Goal: Transaction & Acquisition: Purchase product/service

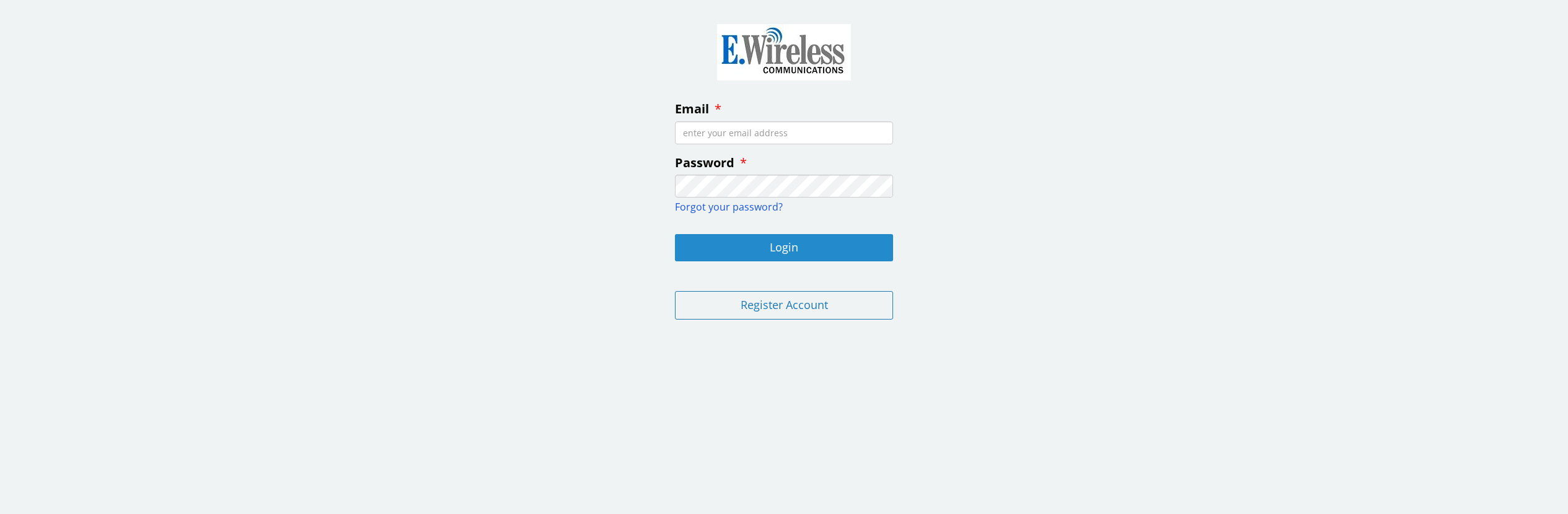
type input "[EMAIL_ADDRESS][DOMAIN_NAME]"
click at [789, 243] on button "Login" at bounding box center [783, 248] width 218 height 27
type input "[EMAIL_ADDRESS][DOMAIN_NAME]"
click at [782, 250] on button "Login" at bounding box center [783, 248] width 218 height 27
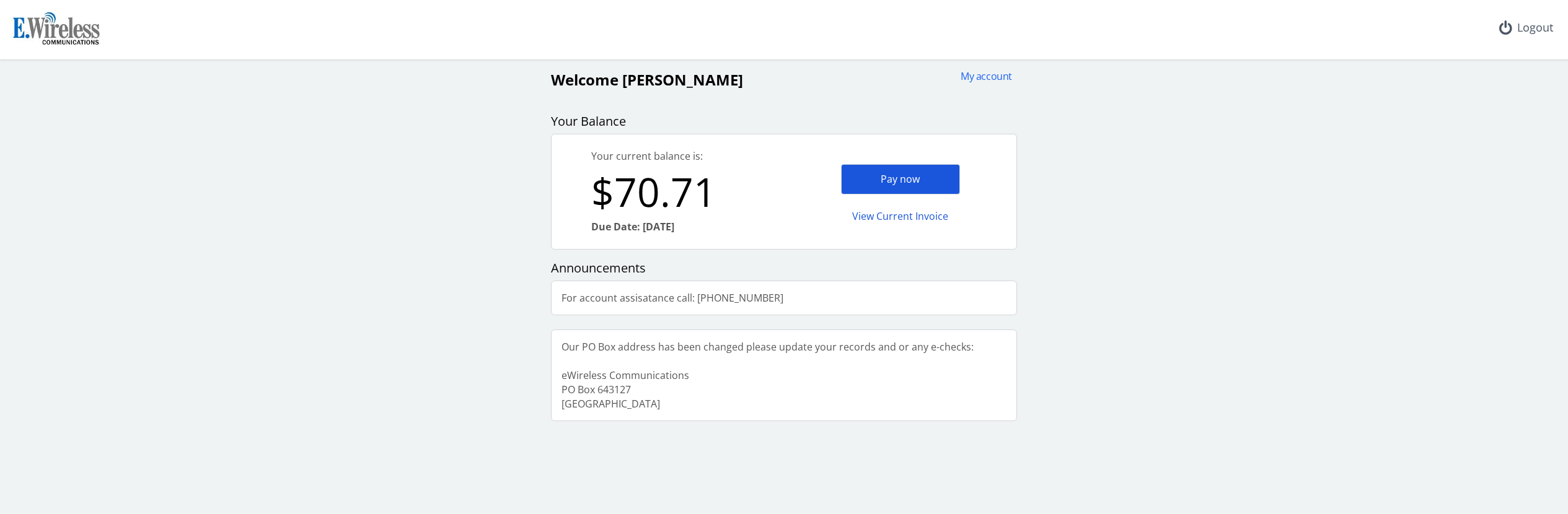
click at [885, 177] on div "Pay now" at bounding box center [900, 179] width 119 height 30
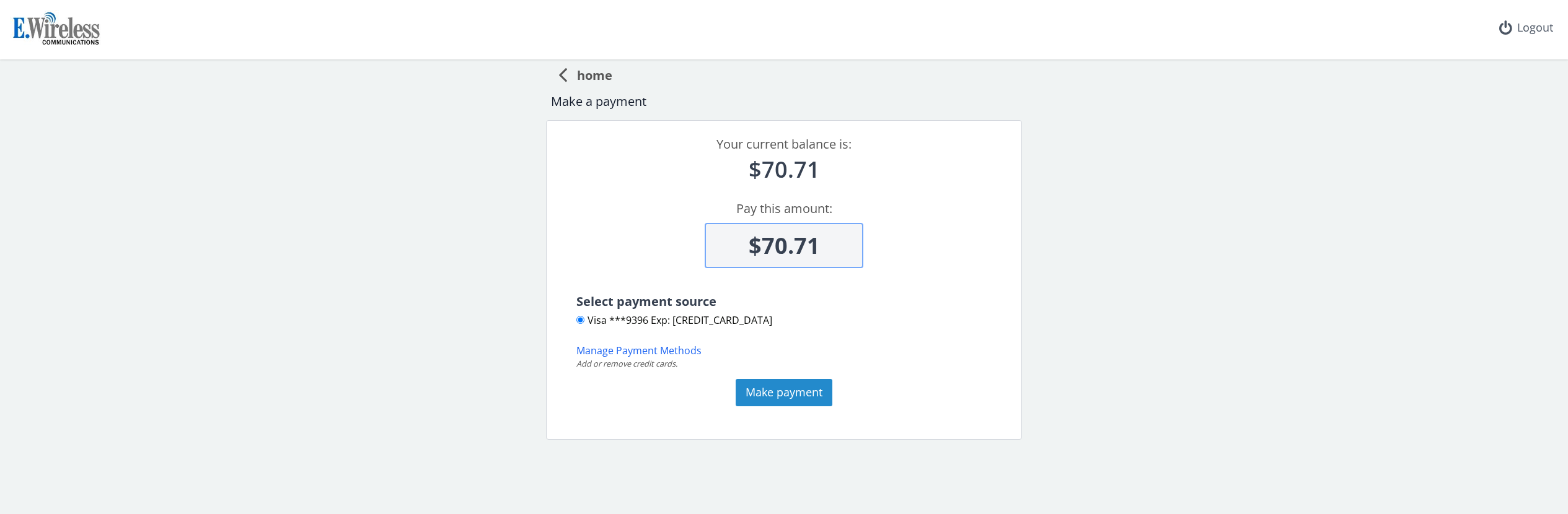
click at [773, 391] on button "Make payment" at bounding box center [784, 393] width 96 height 27
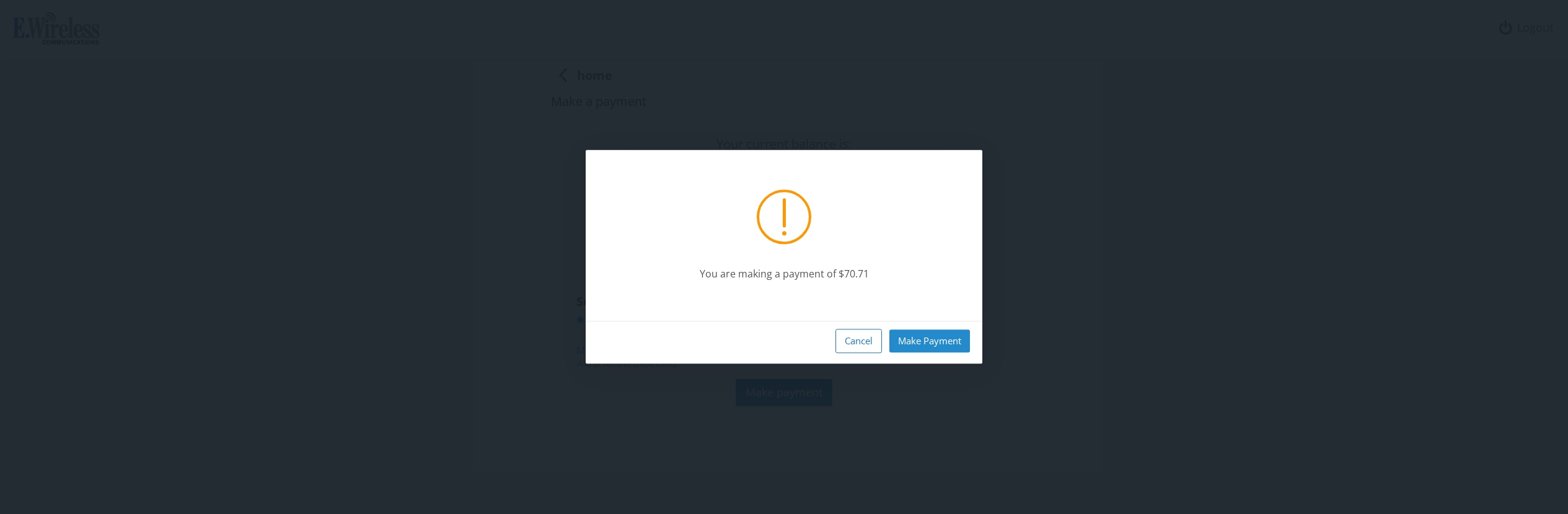
click at [911, 340] on button "Make Payment" at bounding box center [929, 341] width 81 height 23
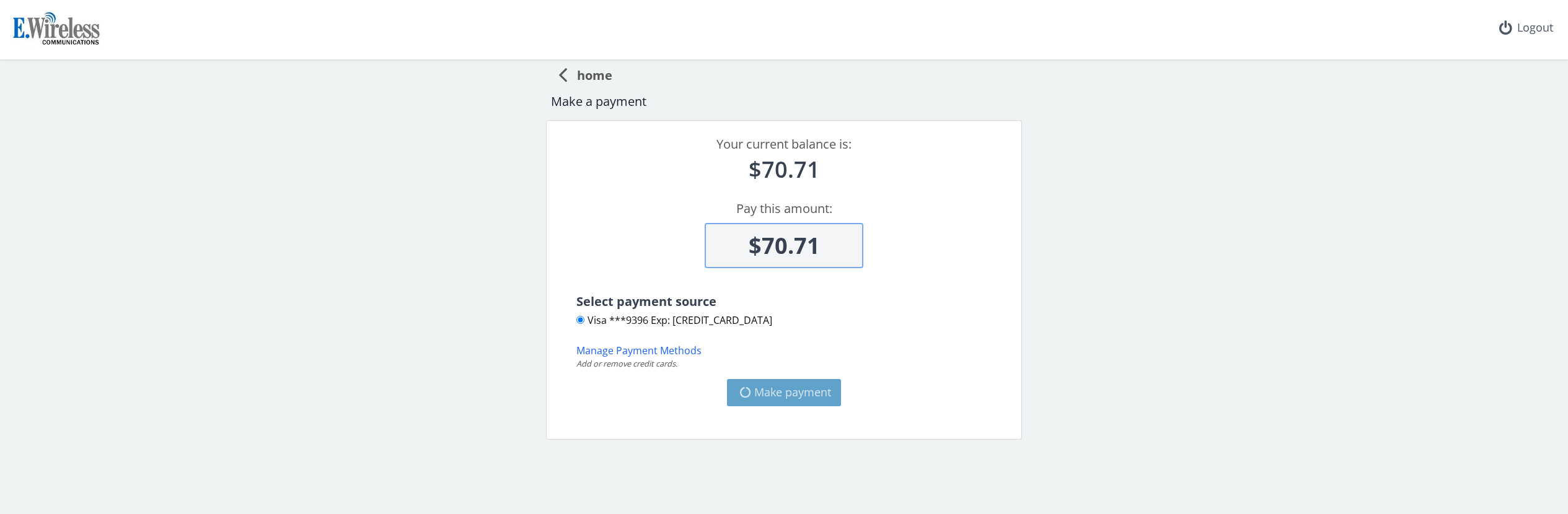
type input "$0"
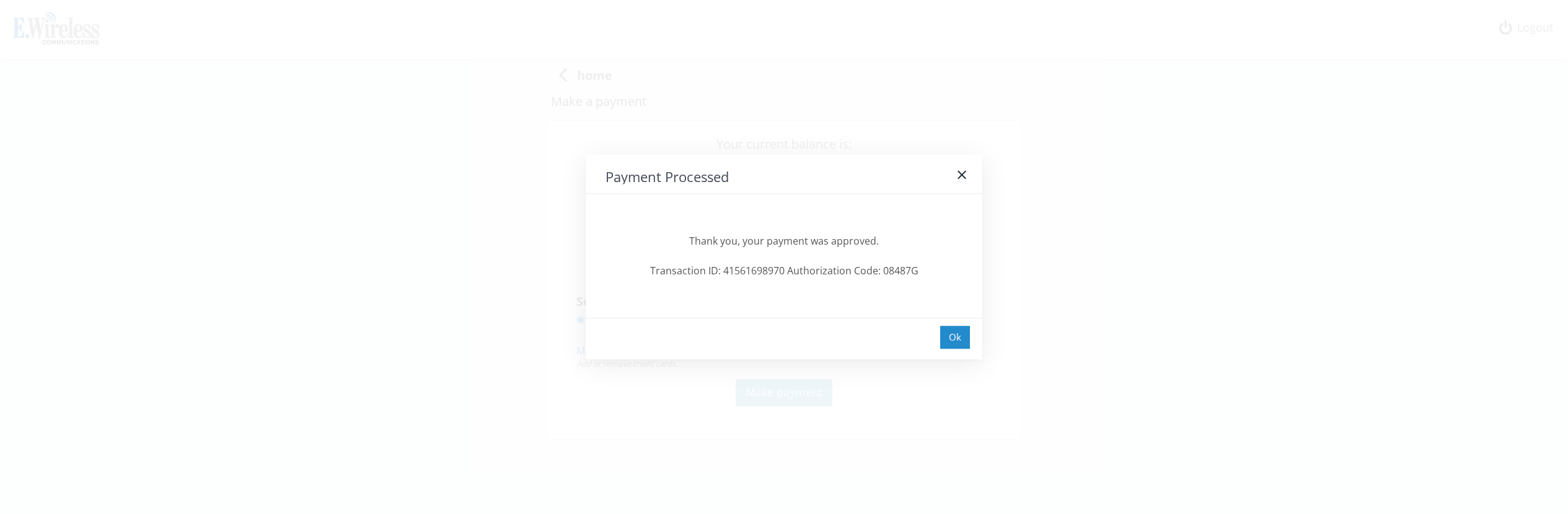
click at [960, 338] on div "Ok" at bounding box center [954, 337] width 29 height 23
